Goal: Check status: Check status

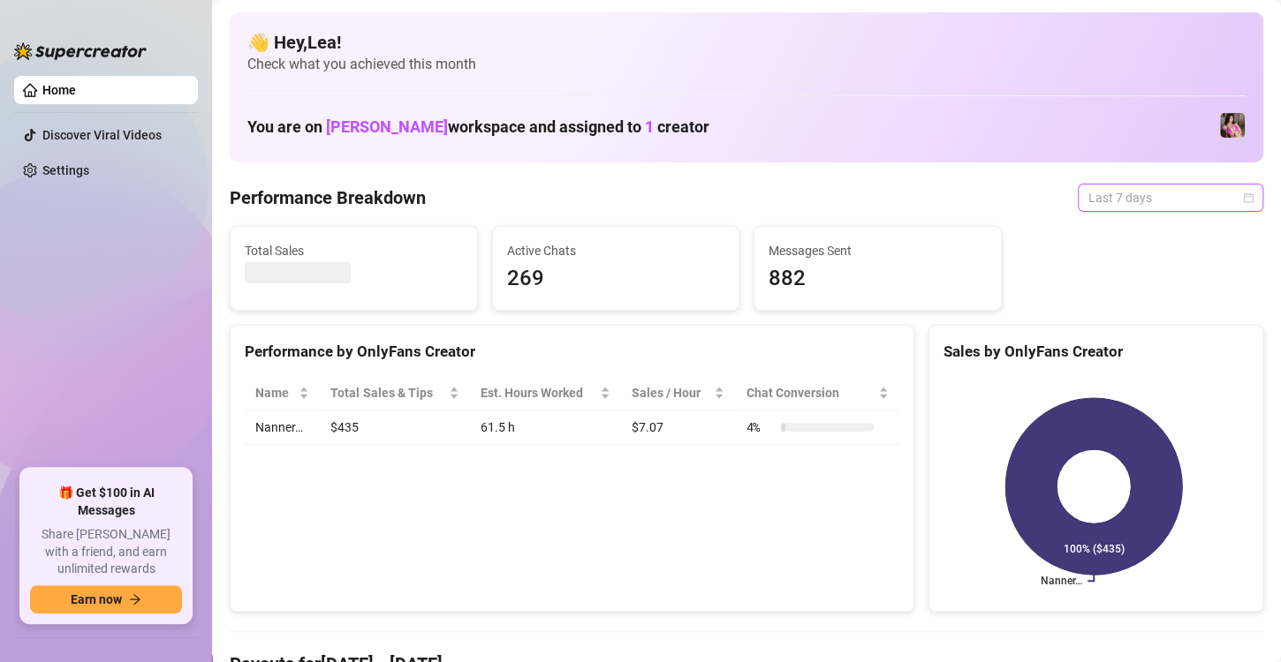
click at [1186, 195] on span "Last 7 days" at bounding box center [1170, 198] width 164 height 26
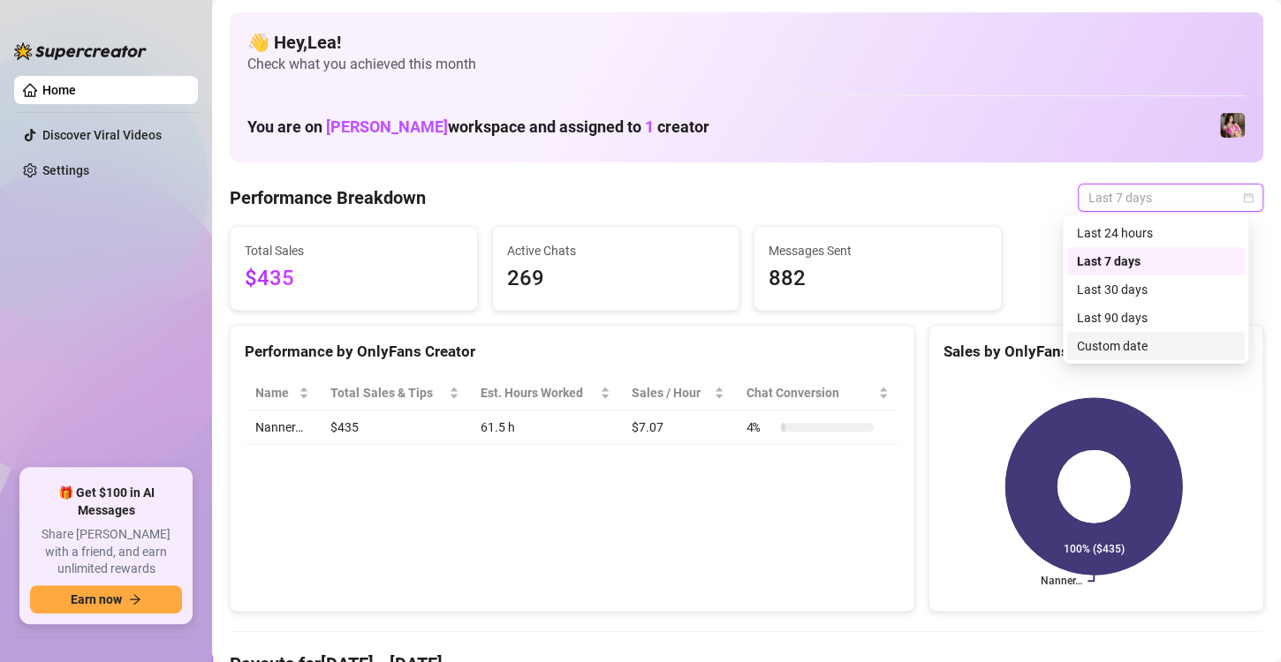
click at [1131, 341] on div "Custom date" at bounding box center [1155, 345] width 157 height 19
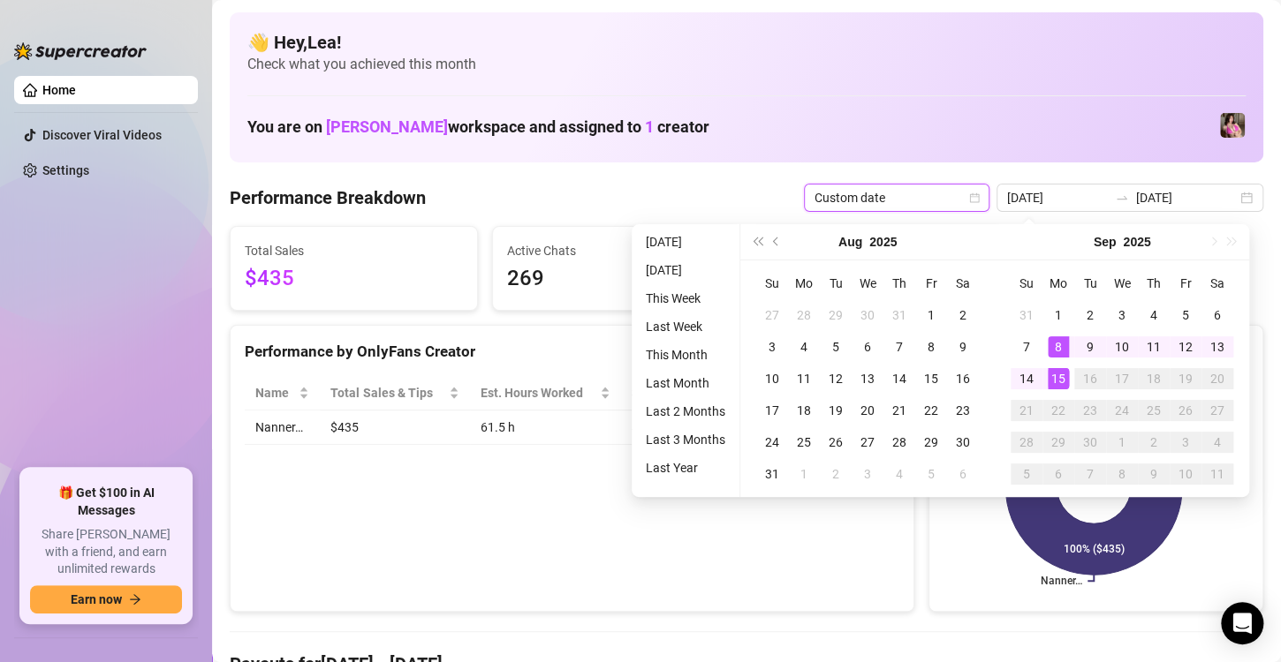
type input "[DATE]"
click at [1064, 385] on div "15" at bounding box center [1057, 378] width 21 height 21
click at [1064, 383] on div "15" at bounding box center [1057, 378] width 21 height 21
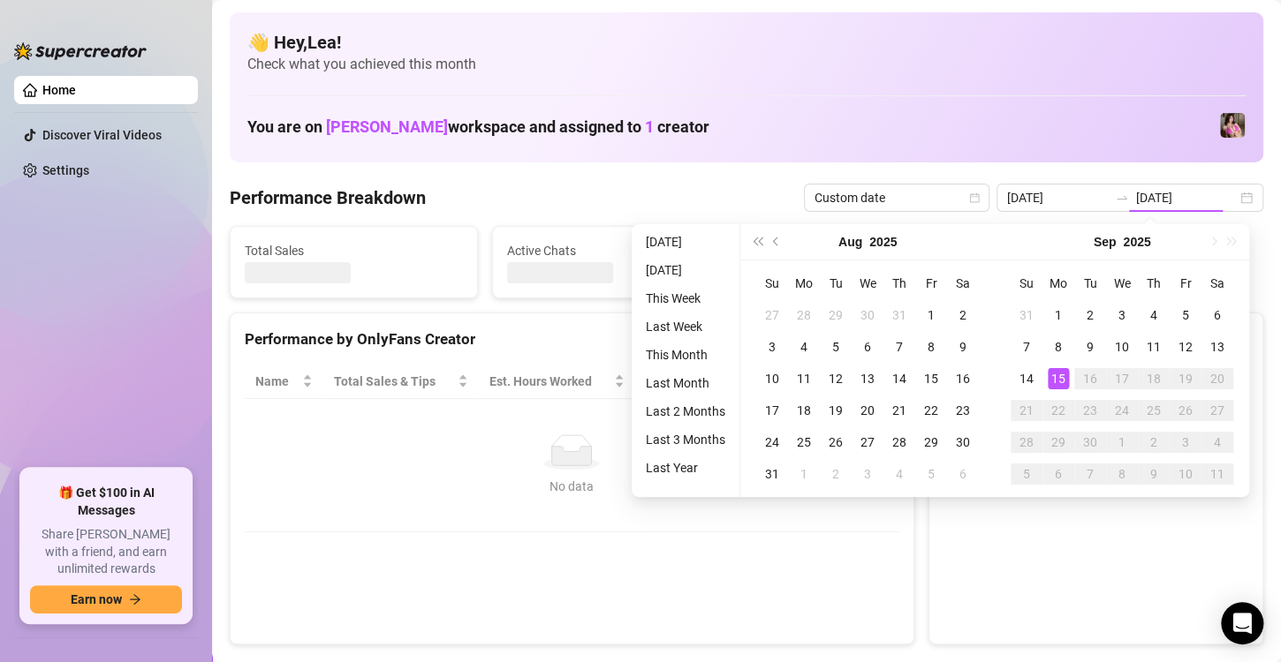
type input "[DATE]"
